Goal: Navigation & Orientation: Find specific page/section

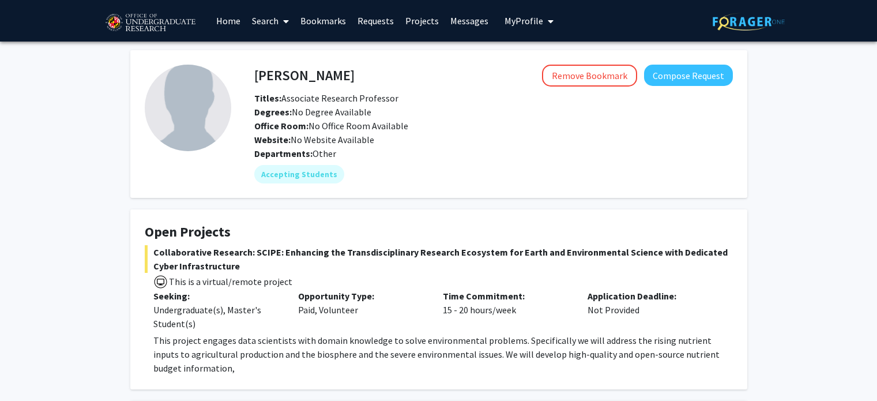
scroll to position [453, 0]
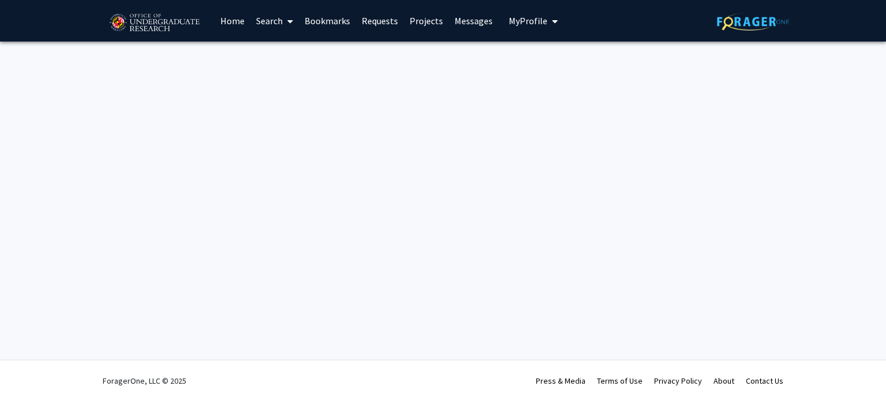
click at [221, 21] on link "Home" at bounding box center [233, 21] width 36 height 40
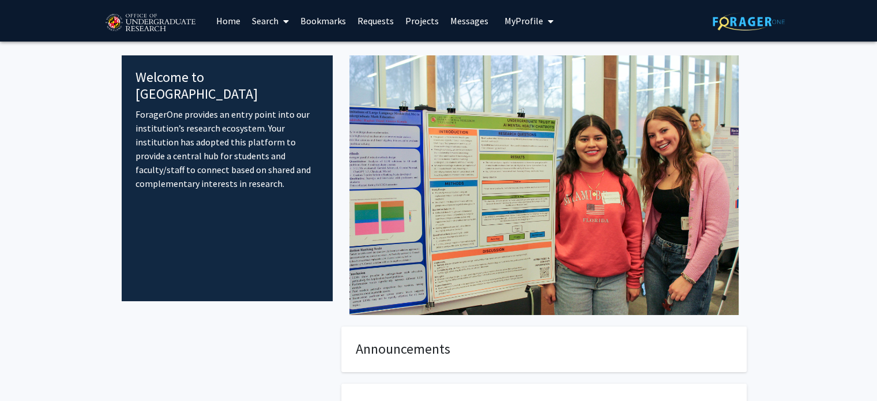
click at [329, 21] on link "Bookmarks" at bounding box center [323, 21] width 57 height 40
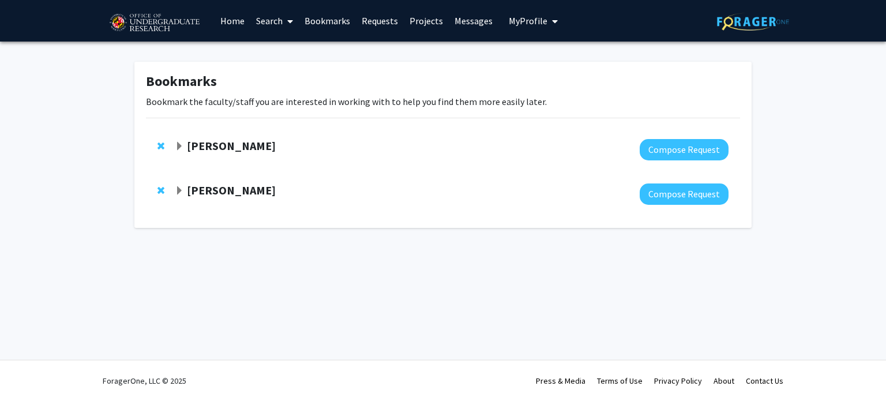
click at [326, 198] on div at bounding box center [452, 193] width 554 height 21
click at [176, 191] on span "Expand Dong Liang Bookmark" at bounding box center [179, 190] width 9 height 9
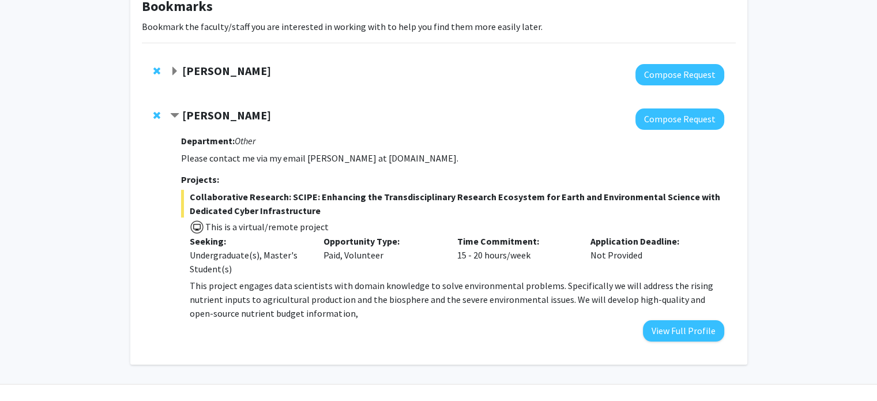
scroll to position [99, 0]
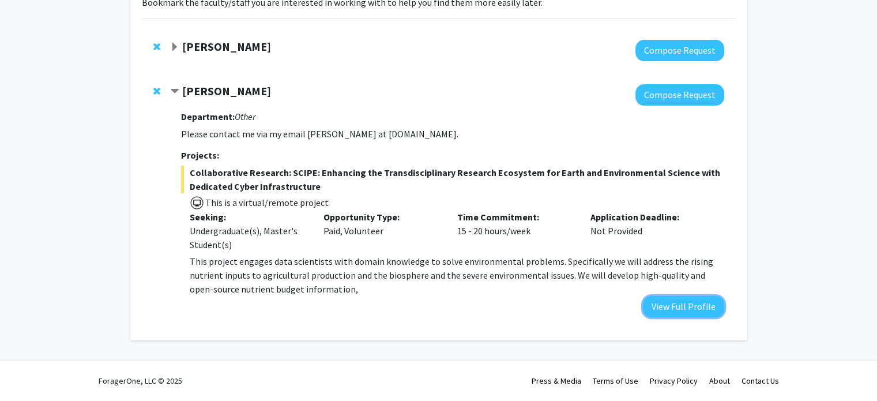
click at [672, 312] on button "View Full Profile" at bounding box center [683, 306] width 81 height 21
